Goal: Navigation & Orientation: Find specific page/section

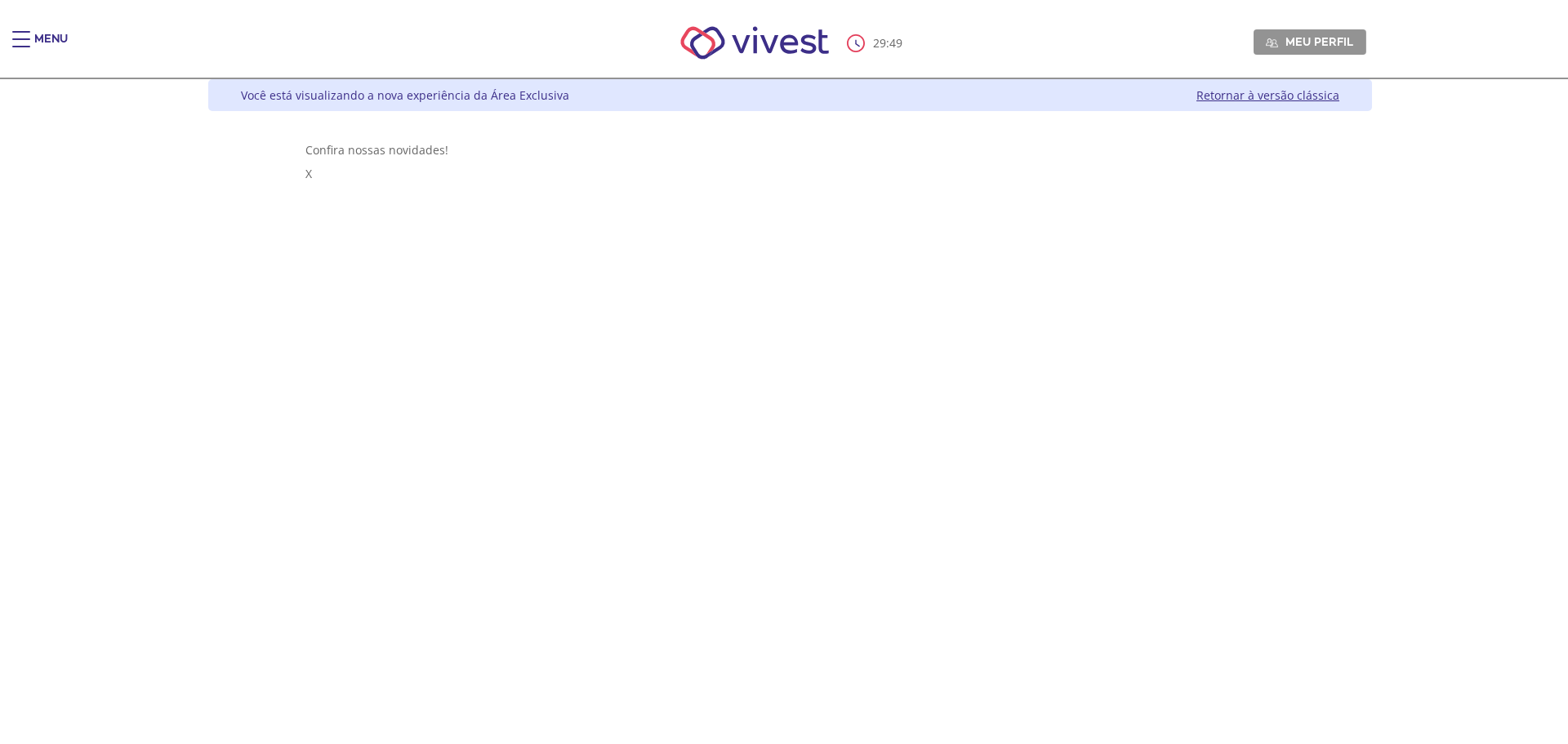
drag, startPoint x: 13, startPoint y: 41, endPoint x: 7, endPoint y: 63, distance: 22.8
click at [13, 41] on div "Main header" at bounding box center [20, 46] width 18 height 33
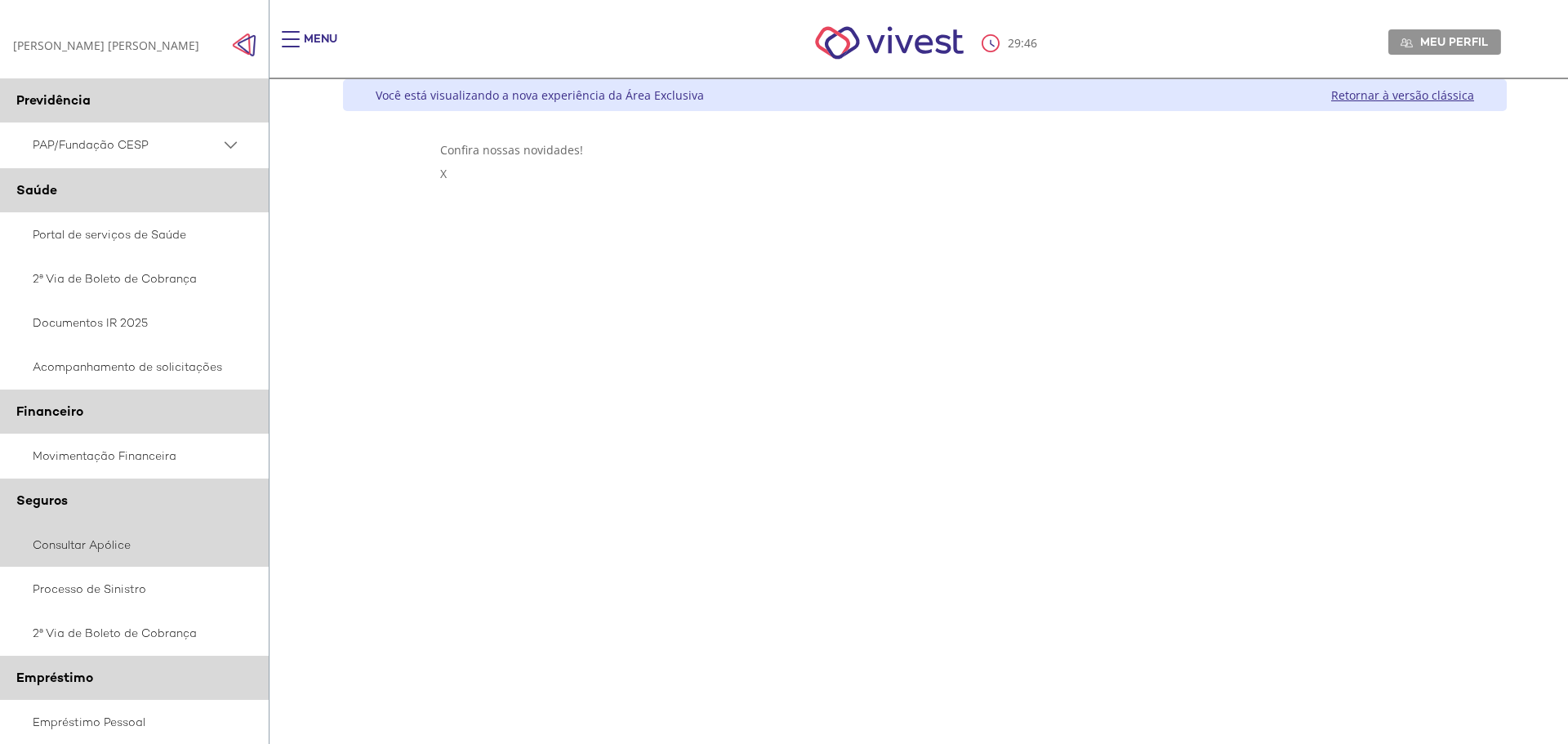
click at [102, 554] on link "Consultar Apólice" at bounding box center [135, 545] width 269 height 45
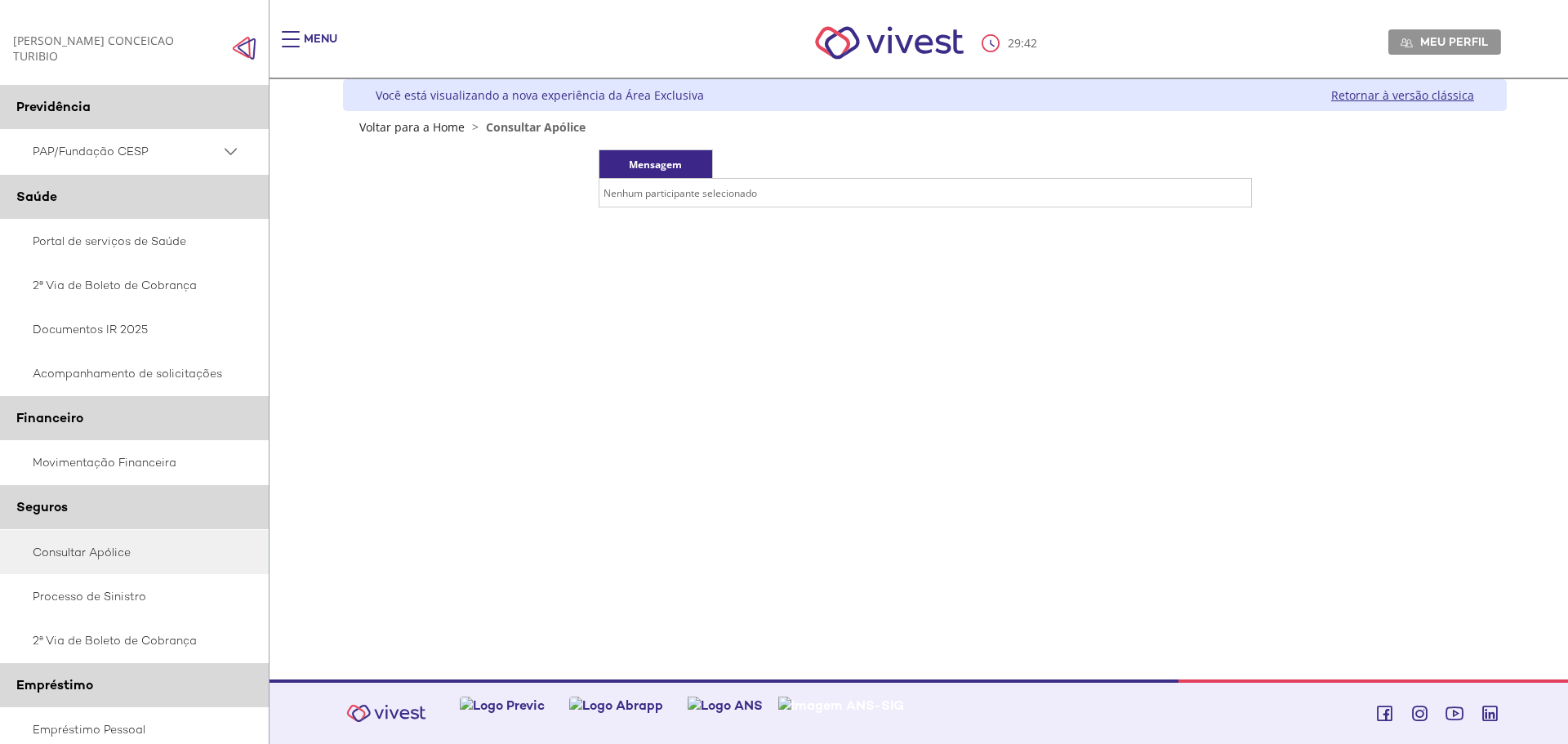
click at [647, 200] on td "Nenhum participante selecionado" at bounding box center [925, 193] width 653 height 29
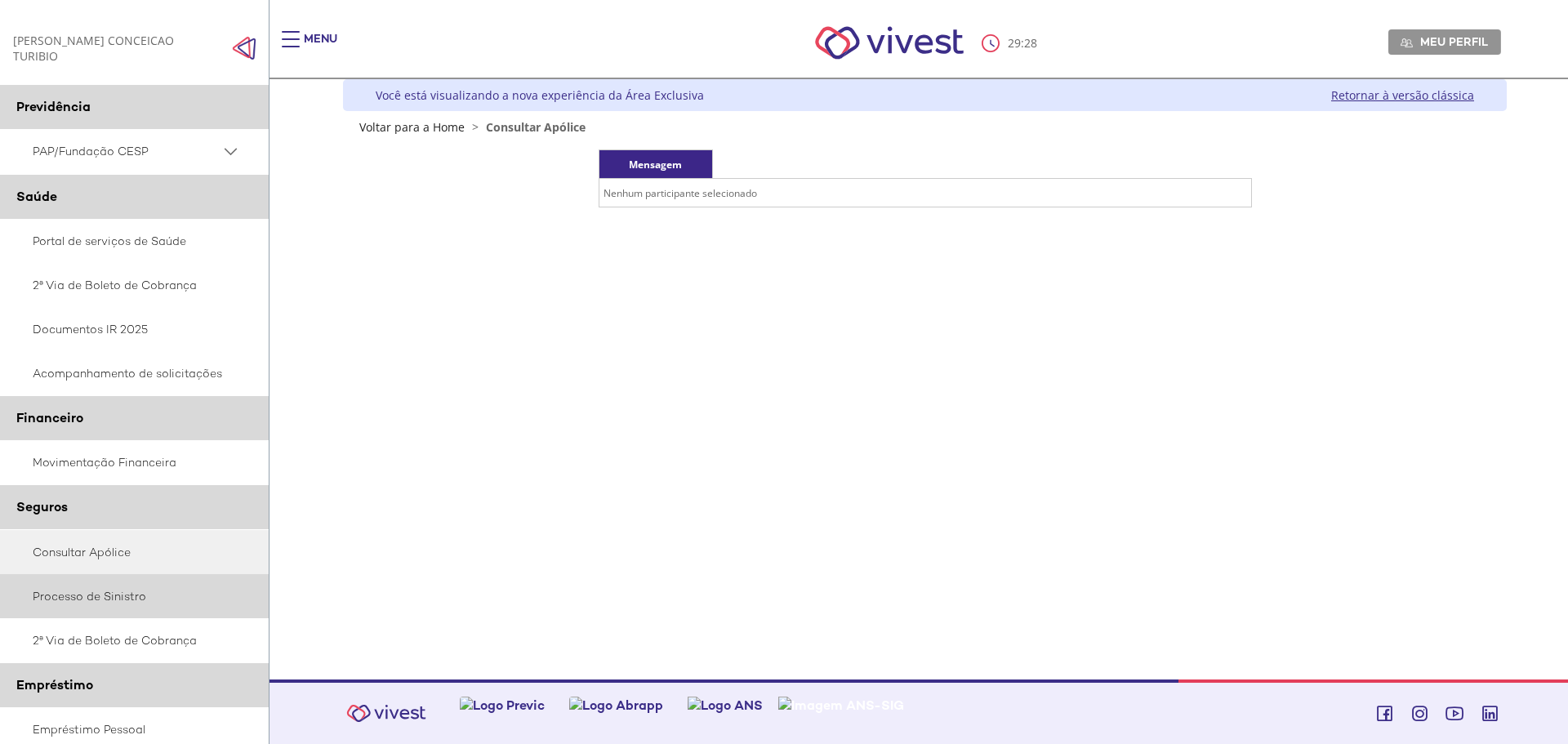
click at [123, 597] on link "Processo de Sinistro" at bounding box center [135, 596] width 269 height 45
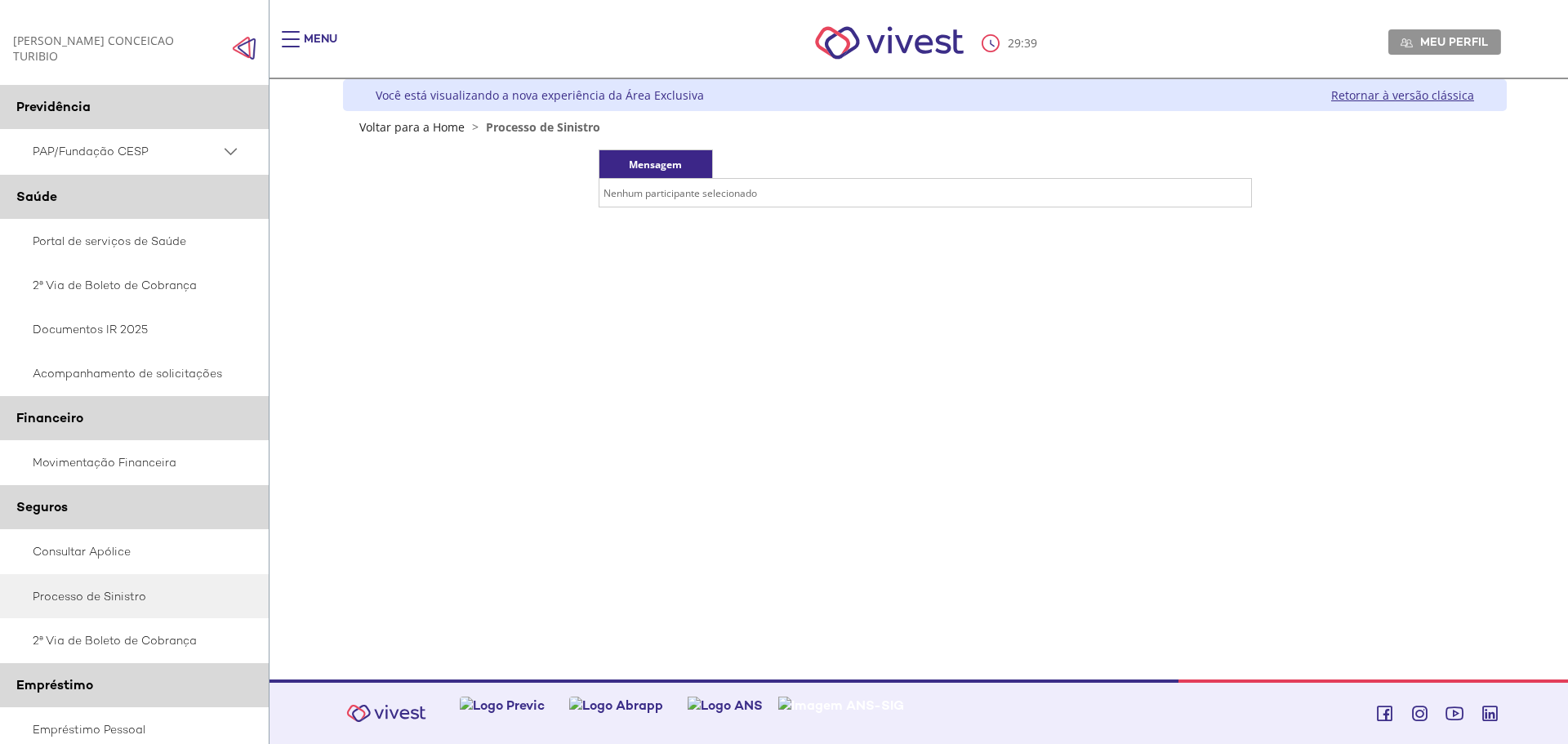
click at [740, 190] on td "Nenhum participante selecionado" at bounding box center [925, 193] width 653 height 29
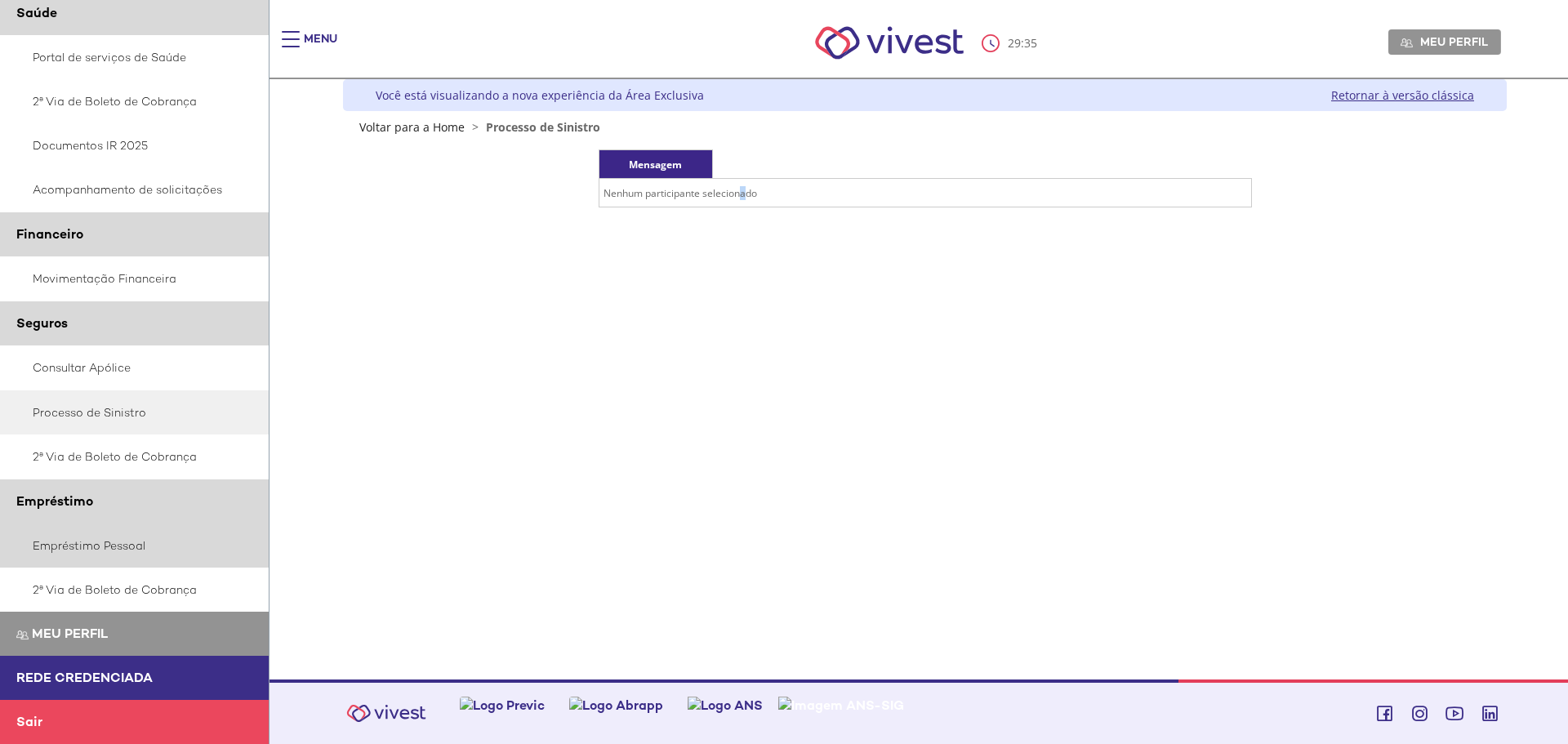
click at [108, 537] on link "Empréstimo Pessoal" at bounding box center [135, 546] width 269 height 45
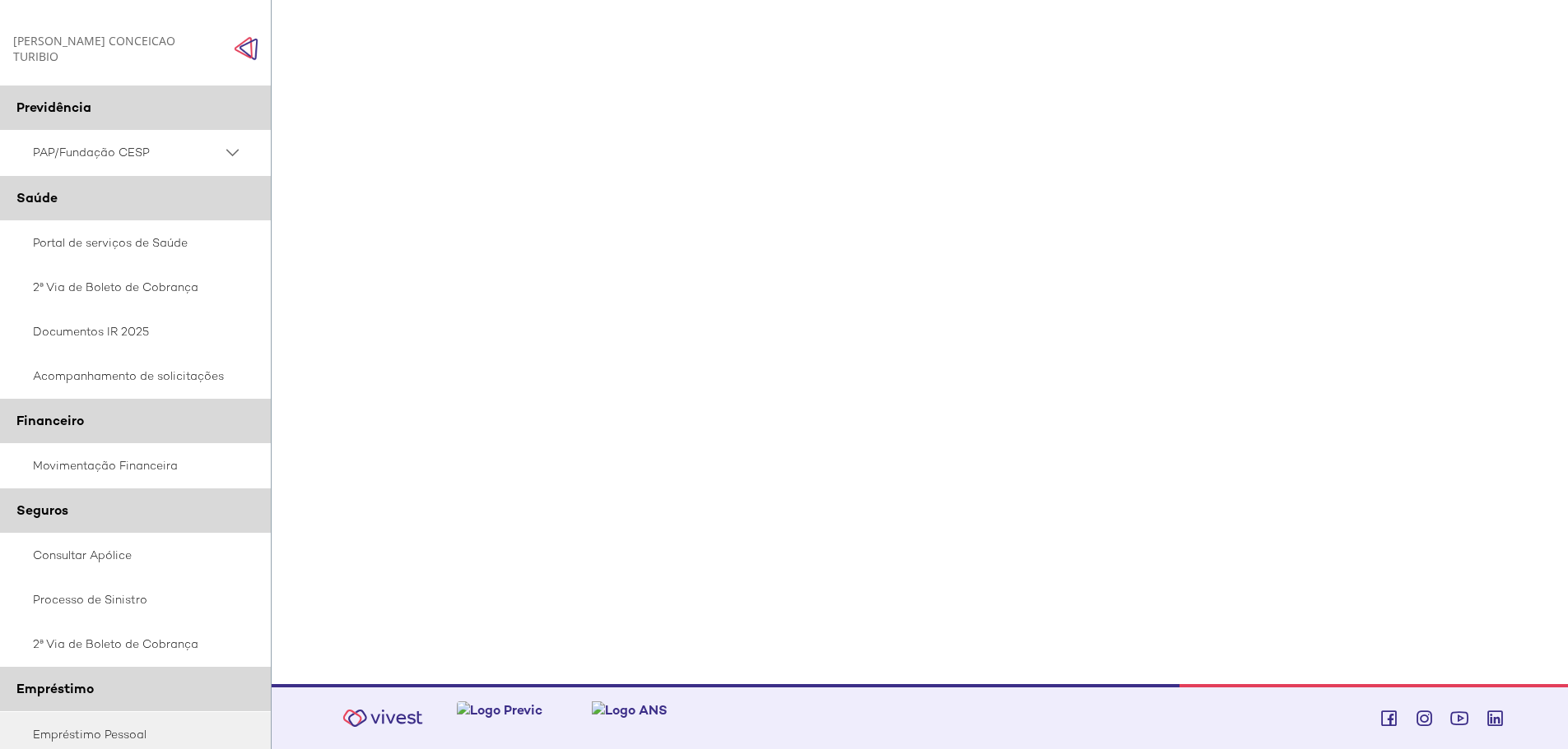
scroll to position [454, 0]
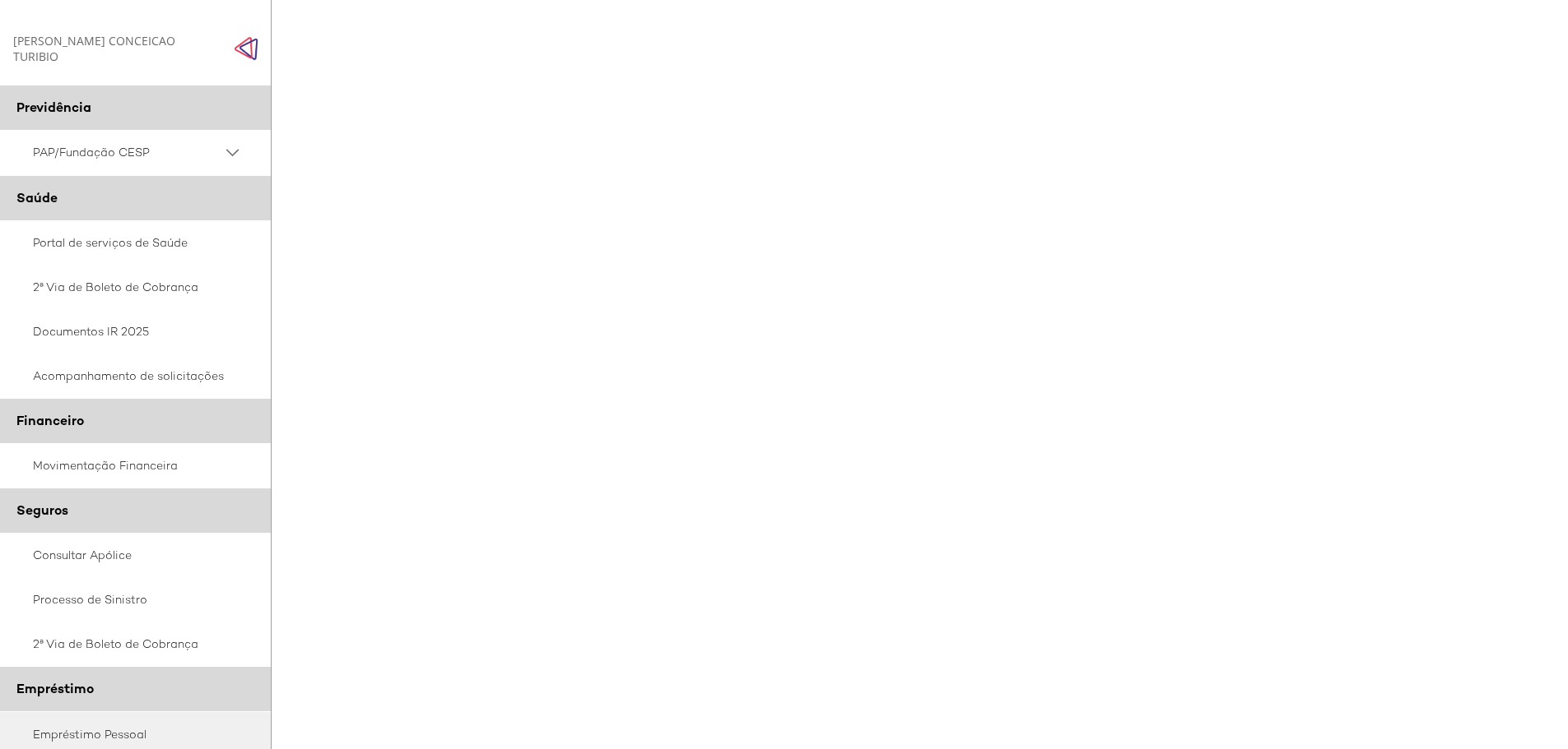
click at [1517, 547] on div "Z6_L19A13G0LGPF00Q7UV9Q807RK1 Você está visualizando a nova experiência da Área…" at bounding box center [925, 223] width 1185 height 1194
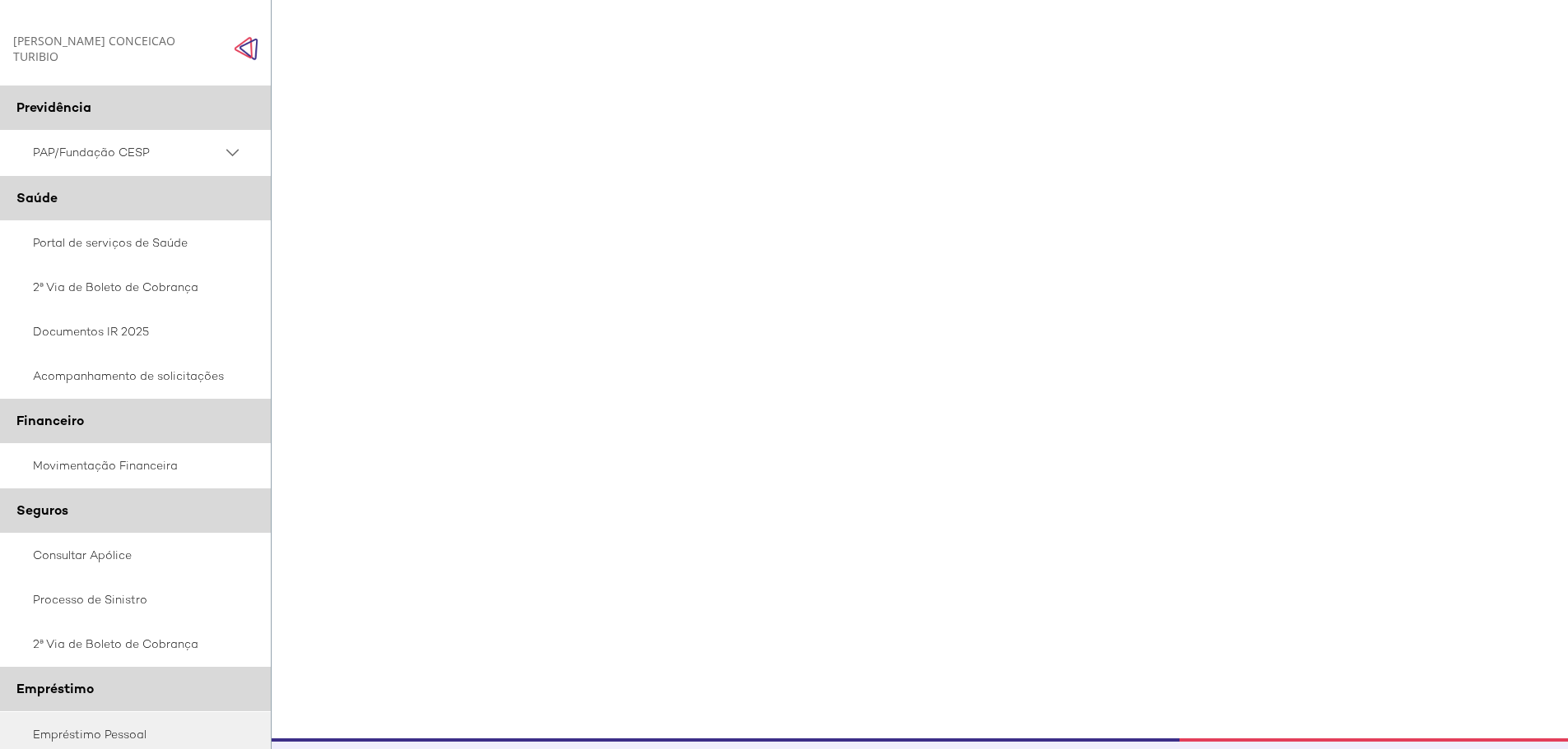
scroll to position [590, 0]
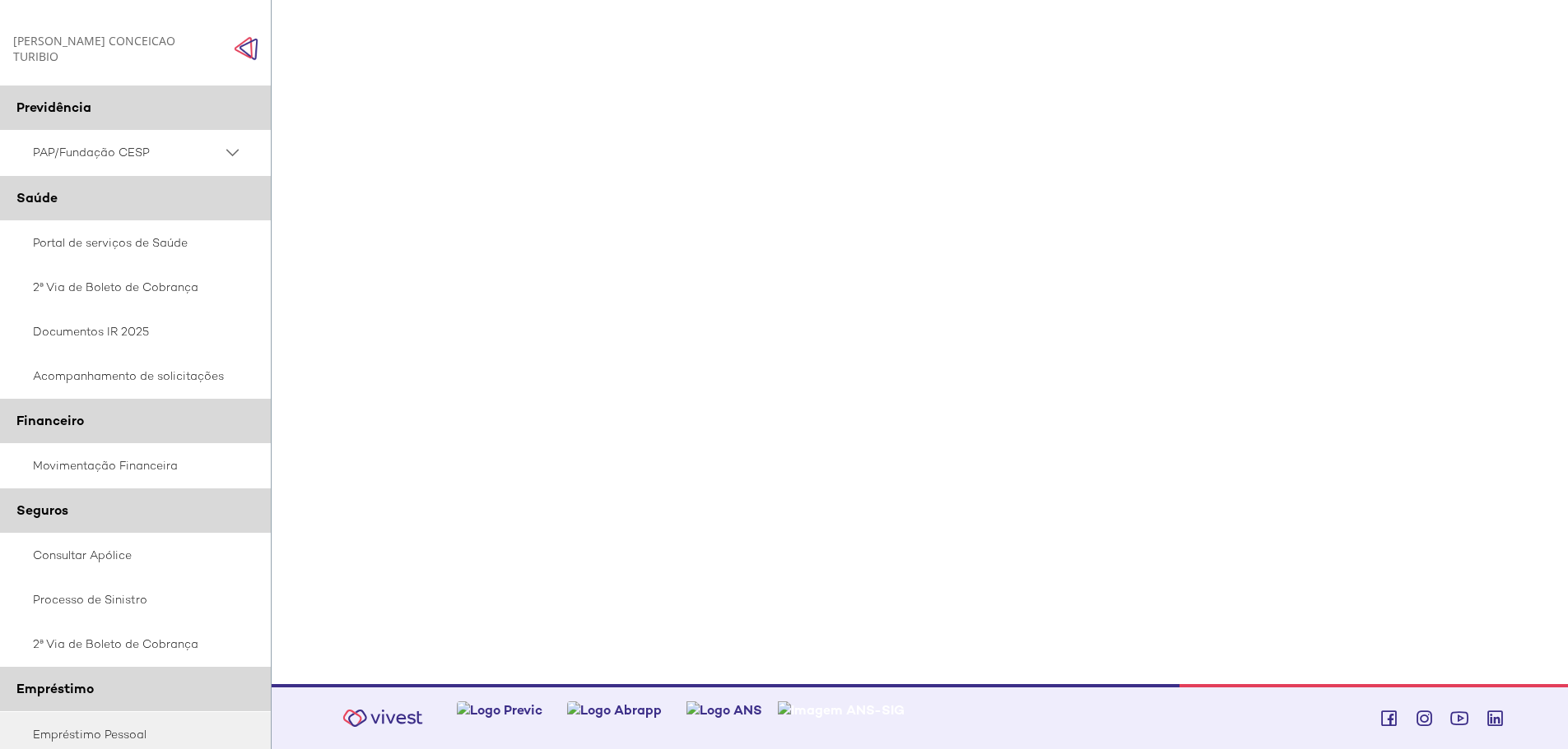
click at [389, 468] on div "Z7_0HDA14K041L1706374JTHR30P6 Empréstimos - Phoenix Finne Menu de ação do compo…" at bounding box center [925, 114] width 1172 height 1138
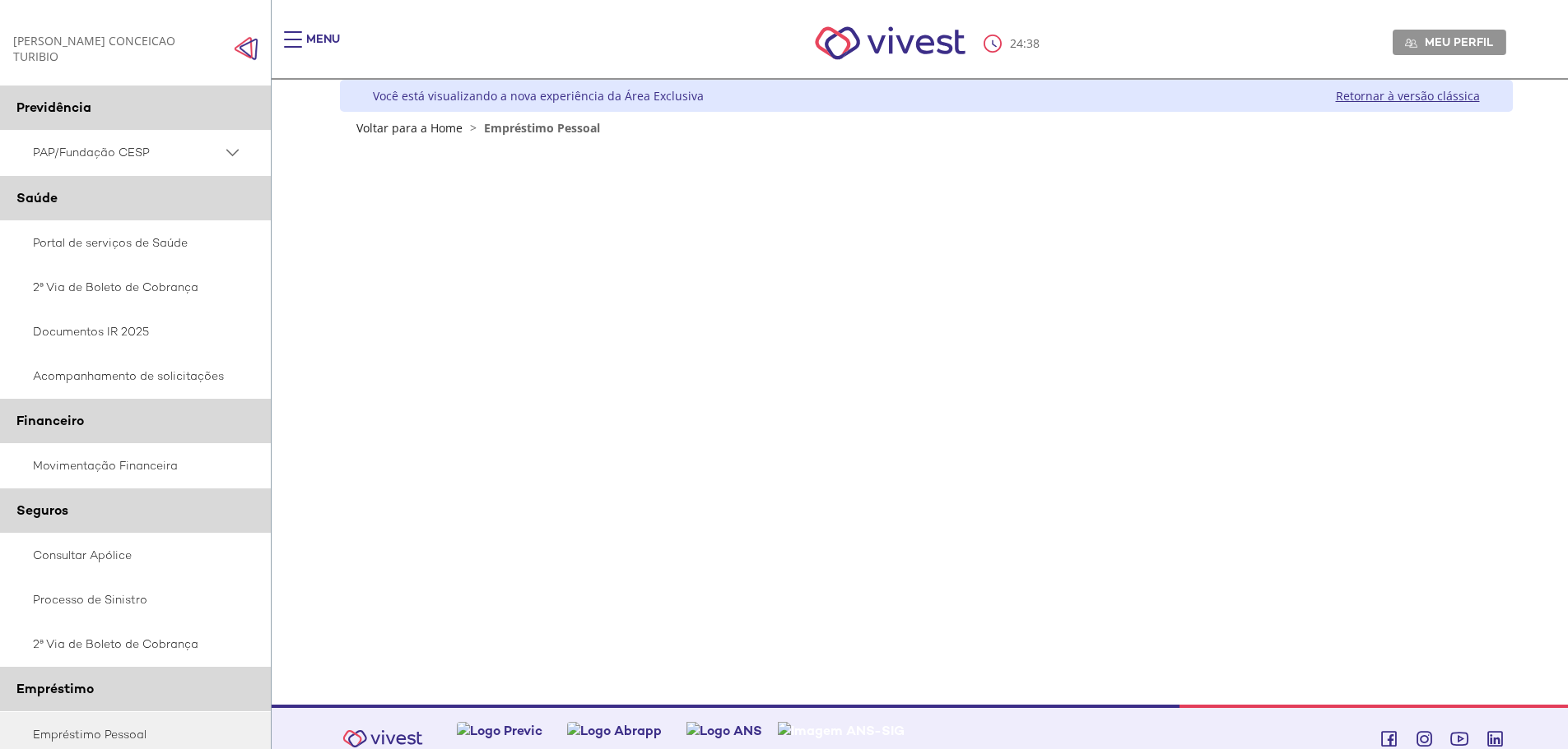
scroll to position [21, 0]
